Goal: Information Seeking & Learning: Learn about a topic

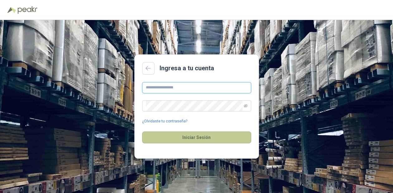
type input "**********"
click at [202, 134] on button "Iniciar Sesión" at bounding box center [196, 137] width 109 height 12
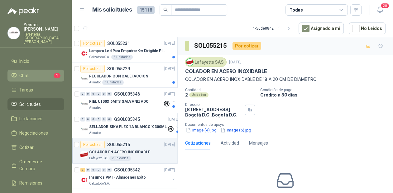
click at [53, 72] on li "Chat 1" at bounding box center [35, 75] width 49 height 7
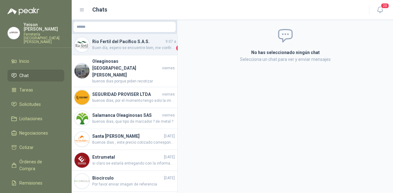
click at [143, 41] on h4 "Rio Fertil del Pacífico S.A.S." at bounding box center [128, 41] width 72 height 7
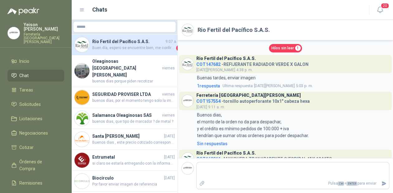
scroll to position [536, 0]
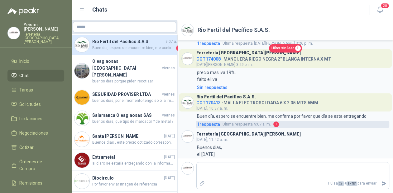
click at [234, 121] on span "Ultima respuesta" at bounding box center [238, 124] width 30 height 6
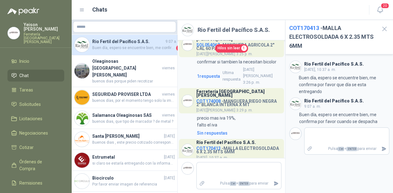
scroll to position [678, 0]
click at [383, 29] on icon "button" at bounding box center [385, 29] width 8 height 8
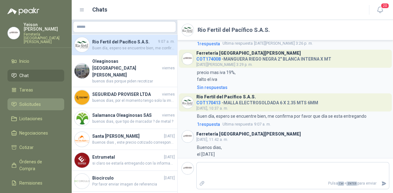
click at [34, 101] on span "Solicitudes" at bounding box center [30, 104] width 22 height 7
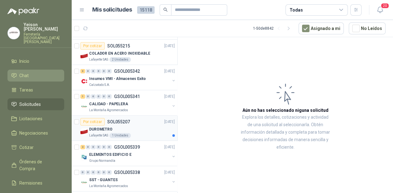
scroll to position [75, 0]
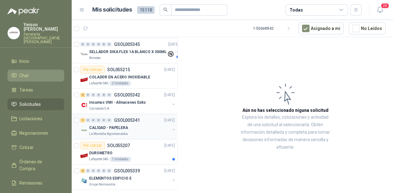
click at [127, 129] on div "CALIDAD - PAPELERA" at bounding box center [129, 127] width 81 height 7
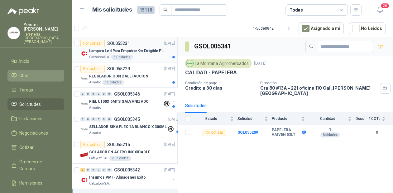
click at [128, 55] on div "3 Unidades" at bounding box center [122, 57] width 22 height 5
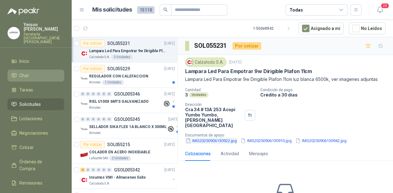
click at [206, 137] on button "IMG20250906130922.jpg" at bounding box center [211, 140] width 52 height 7
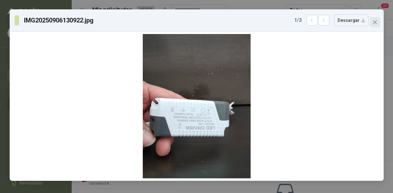
click at [373, 21] on icon "close" at bounding box center [375, 22] width 4 height 4
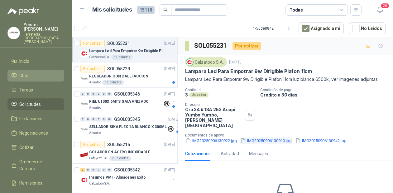
click at [263, 137] on button "IMG20250906130910.jpg" at bounding box center [266, 140] width 52 height 7
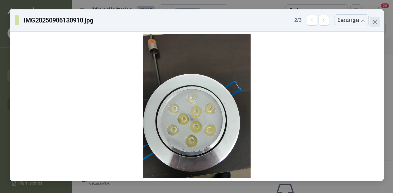
click at [377, 21] on icon "close" at bounding box center [375, 22] width 5 height 5
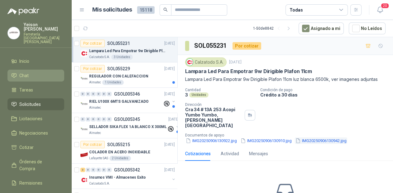
click at [324, 137] on button "IMG20250906130942.jpg" at bounding box center [321, 140] width 52 height 7
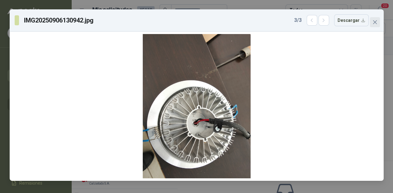
click at [376, 22] on icon "close" at bounding box center [375, 22] width 4 height 4
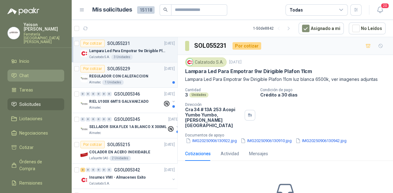
click at [122, 81] on div "Almatec 1 Unidades" at bounding box center [132, 82] width 86 height 5
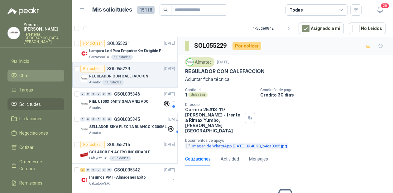
click at [208, 143] on button "Imagen de WhatsApp [DATE] 09.48.30_b4ca0865.jpg" at bounding box center [236, 146] width 103 height 7
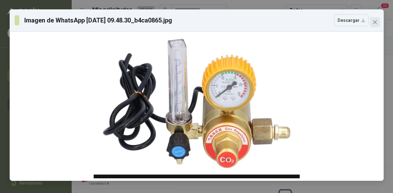
click at [375, 22] on icon "close" at bounding box center [375, 22] width 4 height 4
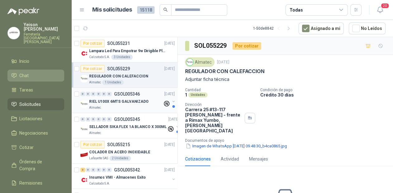
click at [117, 101] on p "RIEL U100X 6MTS GALVANIZADO" at bounding box center [119, 102] width 60 height 6
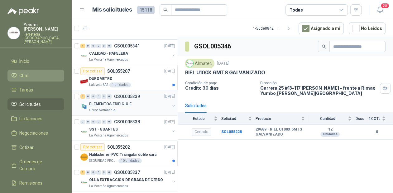
scroll to position [150, 0]
click at [130, 85] on div "Lafayette SAS 1 Unidades" at bounding box center [132, 84] width 86 height 5
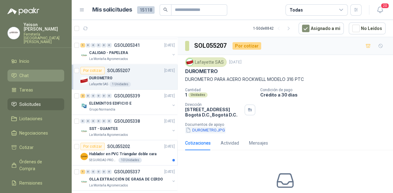
click at [200, 129] on button "DUROMETRO.JPG" at bounding box center [205, 130] width 41 height 7
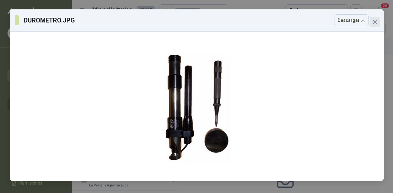
click at [378, 24] on span "Close" at bounding box center [375, 22] width 10 height 5
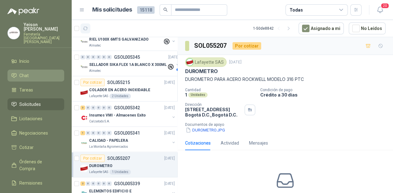
scroll to position [50, 0]
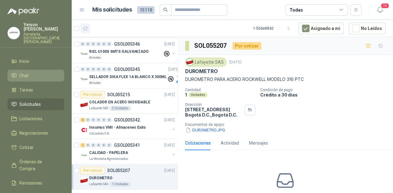
click at [87, 30] on icon "button" at bounding box center [85, 28] width 5 height 5
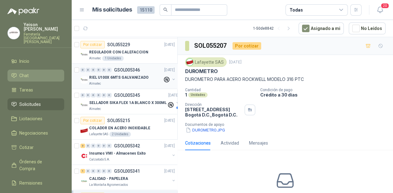
scroll to position [0, 0]
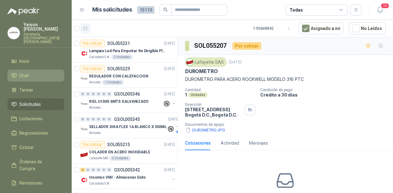
click at [87, 26] on icon "button" at bounding box center [85, 28] width 5 height 5
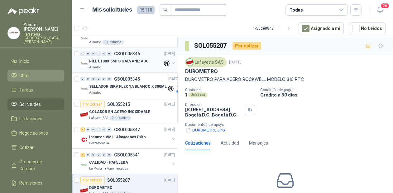
scroll to position [75, 0]
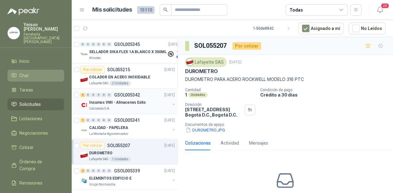
click at [126, 107] on div "Calzatodo S.A." at bounding box center [129, 108] width 81 height 5
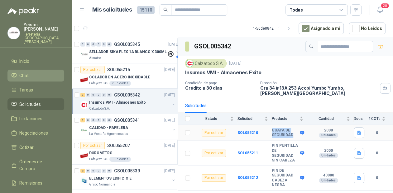
drag, startPoint x: 291, startPoint y: 129, endPoint x: 271, endPoint y: 125, distance: 20.9
click at [271, 125] on tr "Por cotizar SOL055210 GUAYA DE SEGURIDAD 2000 Unidades 0" at bounding box center [286, 133] width 216 height 16
copy tr "GUAYA DE SEGURIDAD"
click at [359, 131] on icon "button" at bounding box center [360, 133] width 4 height 4
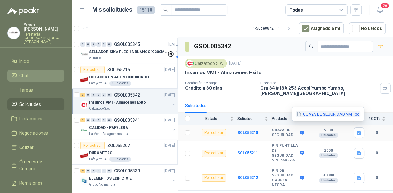
click at [326, 115] on button "GUAYA DE SEGURIDAD VMI.jpg" at bounding box center [328, 114] width 65 height 7
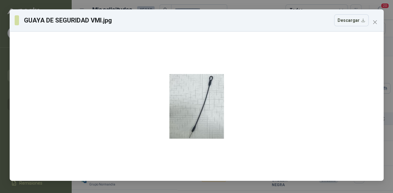
drag, startPoint x: 373, startPoint y: 22, endPoint x: 377, endPoint y: 27, distance: 6.7
click at [374, 25] on button "Close" at bounding box center [375, 22] width 10 height 10
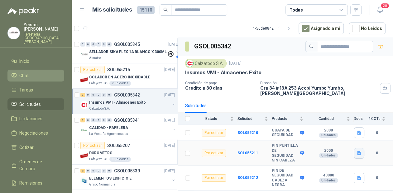
click at [359, 151] on icon "button" at bounding box center [360, 153] width 4 height 4
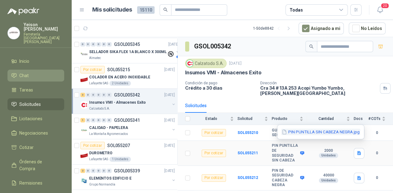
click at [320, 132] on button "PIN PUNTILLA SIN CABEZA NEGRA.jpg" at bounding box center [320, 132] width 79 height 7
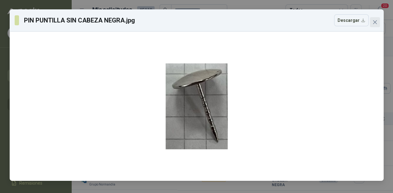
click at [372, 22] on span "Close" at bounding box center [375, 22] width 10 height 5
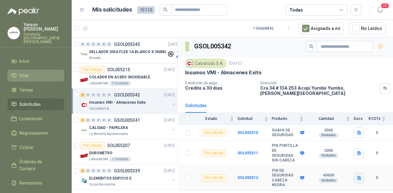
click at [361, 176] on icon "button" at bounding box center [360, 178] width 4 height 4
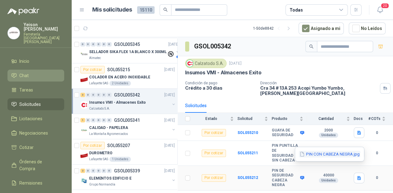
click at [339, 152] on button "PIN CON CABEZA NEGRA.jpg" at bounding box center [329, 154] width 61 height 7
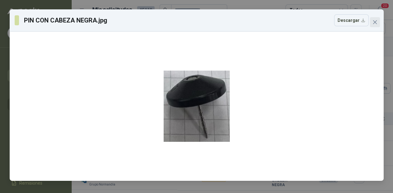
click at [374, 23] on icon "close" at bounding box center [375, 22] width 4 height 4
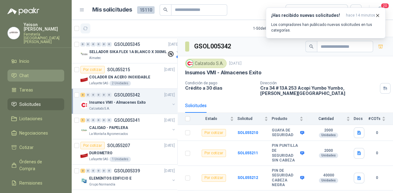
click at [88, 27] on button "button" at bounding box center [85, 28] width 10 height 10
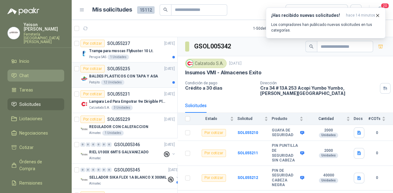
click at [140, 79] on div "BALDES PLASTICOS CON TAPA Y ASA" at bounding box center [132, 75] width 86 height 7
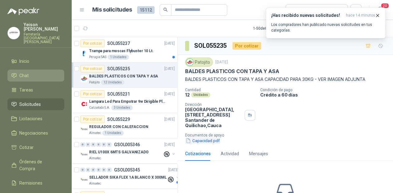
click at [207, 140] on button "Capacidad.pdf" at bounding box center [202, 140] width 35 height 7
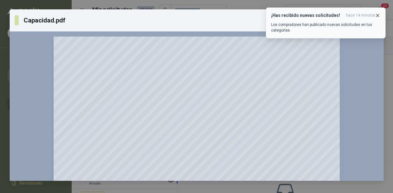
click at [377, 14] on icon "button" at bounding box center [377, 15] width 5 height 5
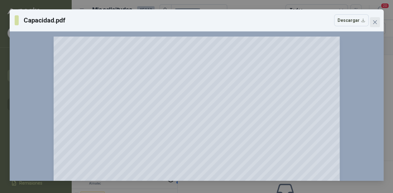
click at [372, 20] on span "Close" at bounding box center [375, 22] width 10 height 5
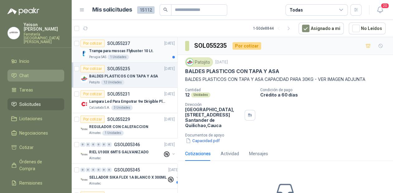
click at [142, 50] on p "Trampa para moscas Flybuster 10 Lt." at bounding box center [121, 51] width 65 height 6
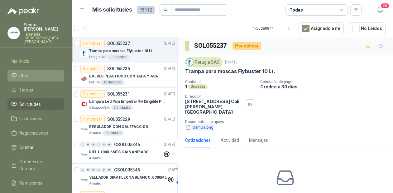
click at [202, 124] on button "trampa.png" at bounding box center [199, 127] width 29 height 7
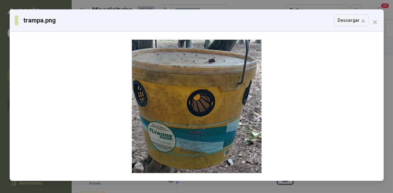
click at [377, 22] on icon "close" at bounding box center [375, 22] width 5 height 5
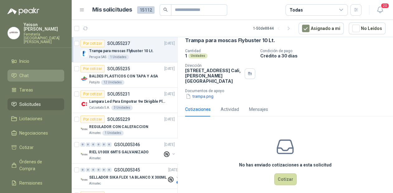
scroll to position [32, 0]
click at [88, 28] on button "button" at bounding box center [85, 28] width 10 height 10
click at [87, 28] on icon "button" at bounding box center [85, 28] width 5 height 3
click at [85, 26] on icon "button" at bounding box center [85, 28] width 5 height 5
